Goal: Find specific page/section: Find specific page/section

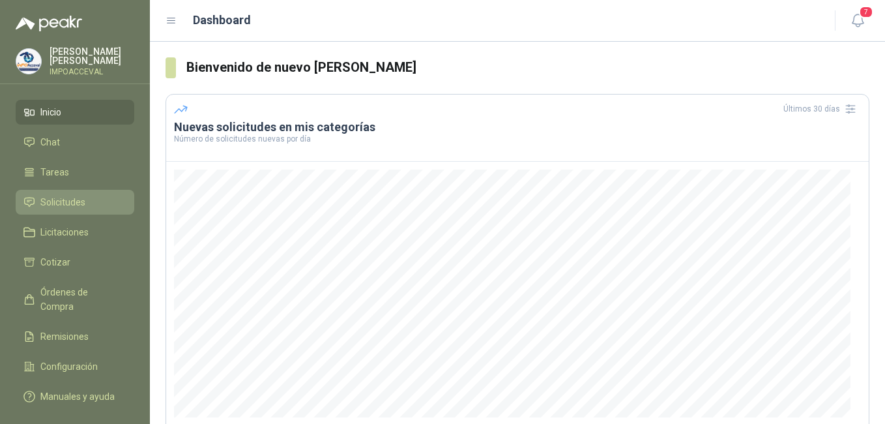
click at [50, 202] on span "Solicitudes" at bounding box center [62, 202] width 45 height 14
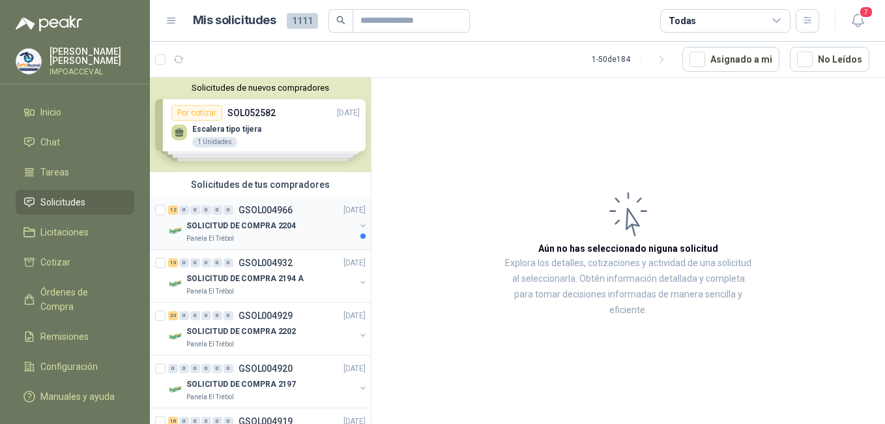
click at [253, 211] on p "GSOL004966" at bounding box center [266, 209] width 54 height 9
